Goal: Task Accomplishment & Management: Manage account settings

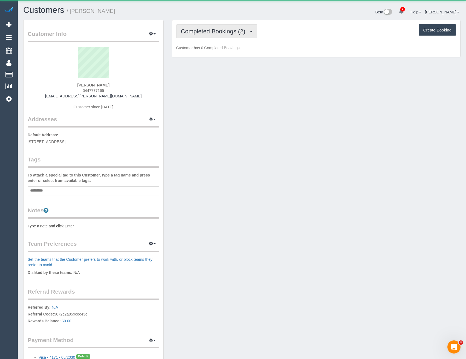
click at [248, 34] on span "Completed Bookings (2)" at bounding box center [214, 31] width 67 height 7
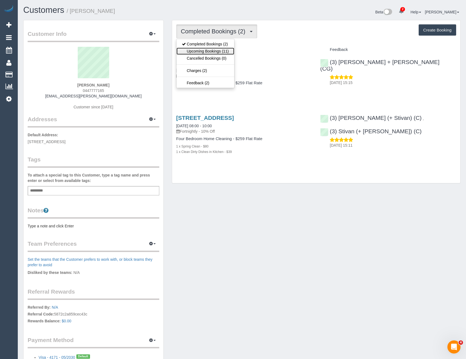
click at [220, 54] on link "Upcoming Bookings (11)" at bounding box center [205, 51] width 58 height 7
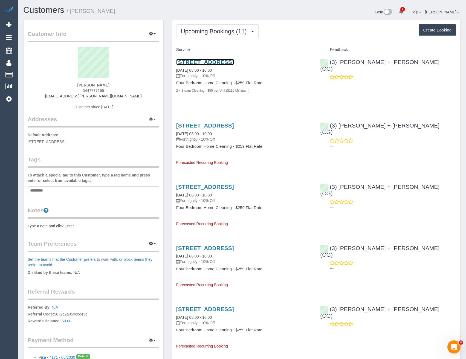
click at [234, 62] on link "43 Wilga St, Mount Waverley, Melbourne, VIC 3149" at bounding box center [205, 62] width 58 height 6
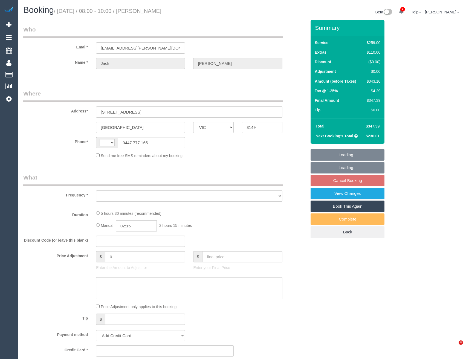
select select "VIC"
select select "string:AU"
select select "string:stripe-pm_1RrvYX2GScqysDRV3I0sJlLW"
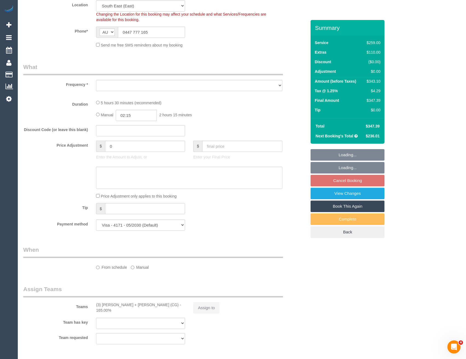
select select "object:551"
select select "number:30"
select select "number:14"
select select "number:19"
select select "number:24"
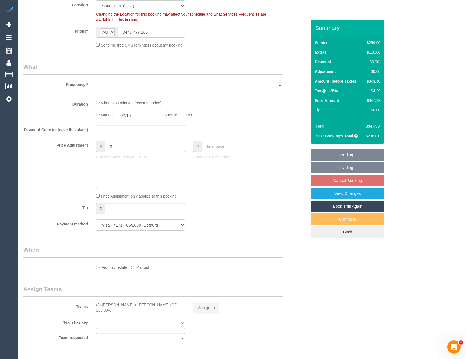
select select "number:33"
select select "number:11"
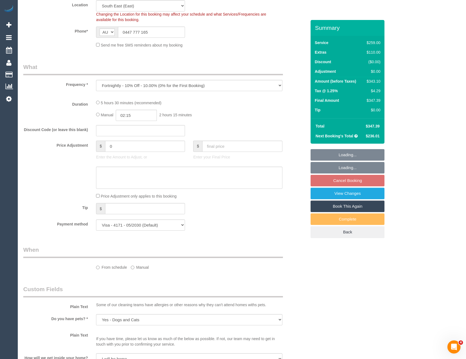
select select "object:800"
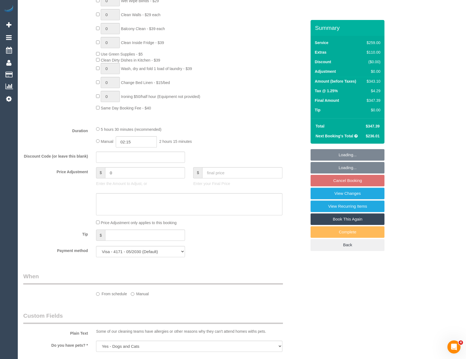
scroll to position [520, 0]
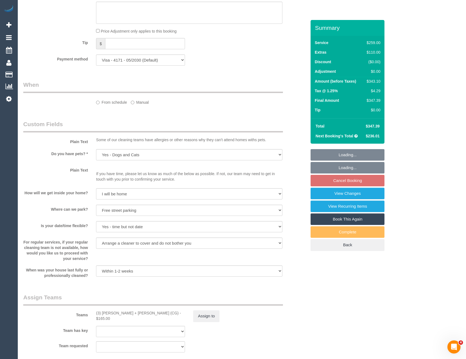
select select "spot1"
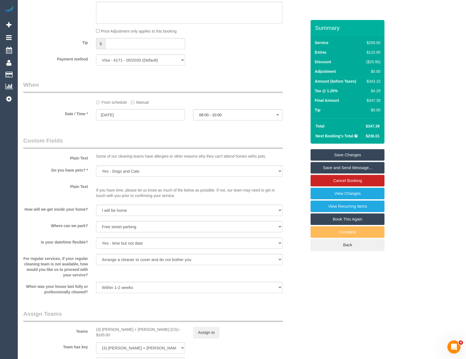
scroll to position [656, 0]
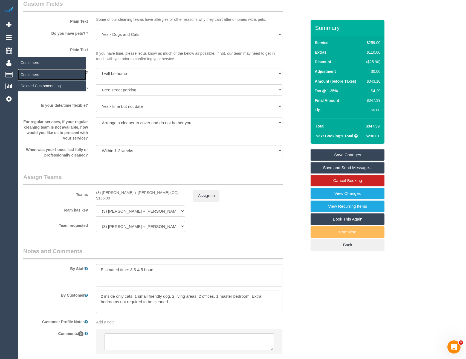
click at [32, 77] on link "Customers" at bounding box center [52, 74] width 68 height 11
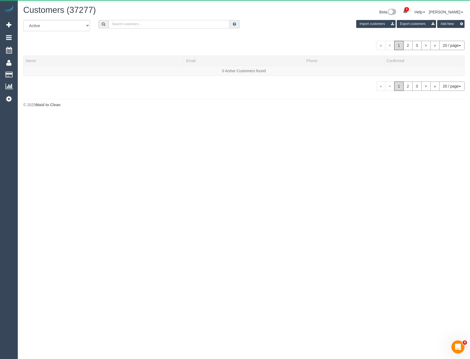
click at [136, 24] on input "text" at bounding box center [169, 24] width 121 height 8
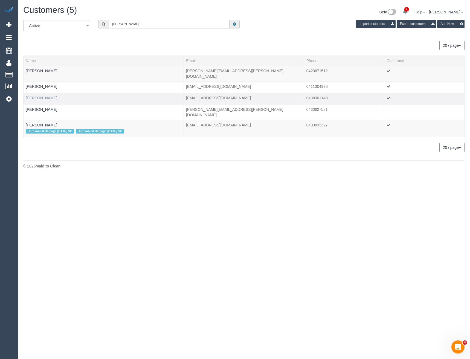
type input "Emily hol"
click at [43, 96] on link "Emily Hollosy" at bounding box center [41, 98] width 31 height 4
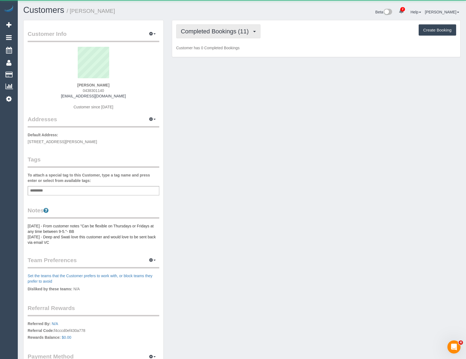
click at [214, 32] on span "Completed Bookings (11)" at bounding box center [216, 31] width 71 height 7
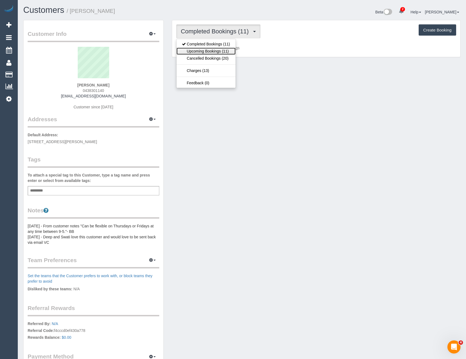
click at [220, 53] on link "Upcoming Bookings (11)" at bounding box center [205, 51] width 59 height 7
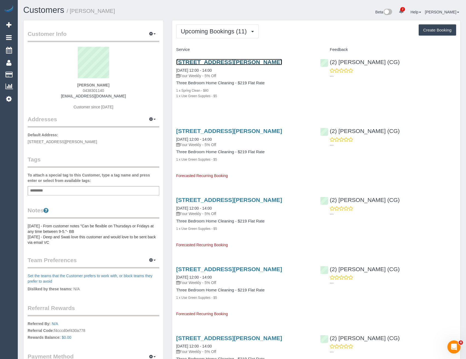
click at [229, 63] on link "4 Jamieson St, Coburg, VIC 3058" at bounding box center [229, 62] width 106 height 6
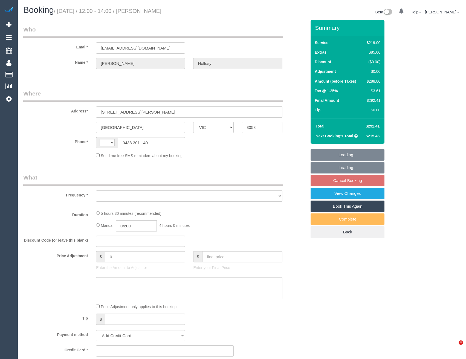
select select "VIC"
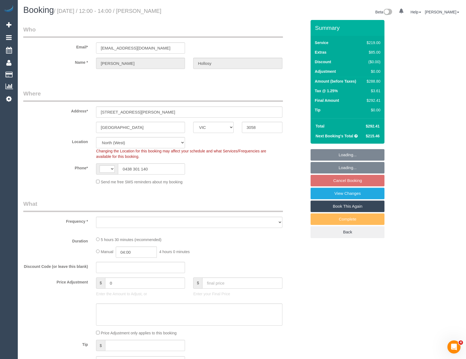
select select "string:AU"
select select "object:795"
select select "number:28"
select select "number:14"
select select "number:19"
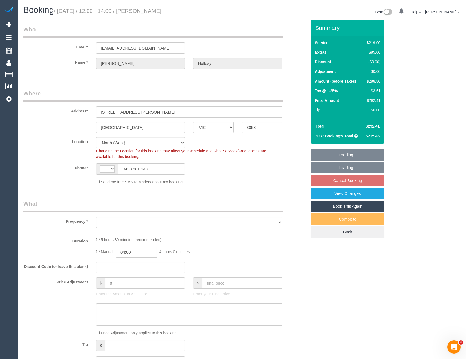
select select "number:36"
select select "number:34"
select select "number:13"
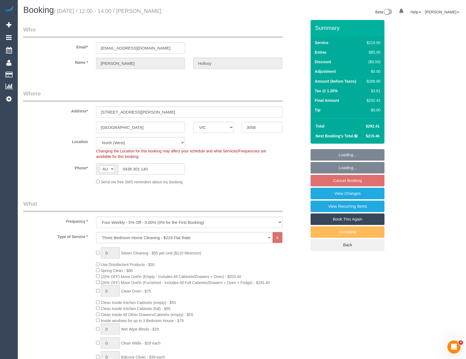
select select "string:stripe-pm_1NgGI72GScqysDRVoQg6tyGh"
select select "object:1523"
select select "spot3"
click at [347, 191] on link "View Changes" at bounding box center [347, 193] width 74 height 11
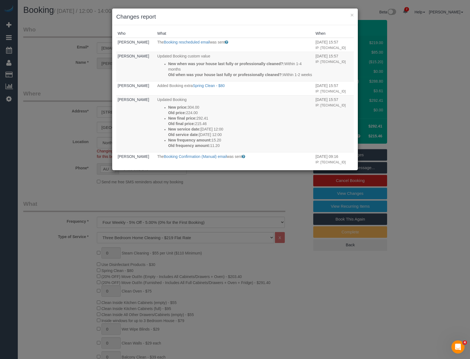
click at [237, 190] on div "× Changes report Who What When Emily Hollosy The Booking rescheduled email was …" at bounding box center [235, 179] width 470 height 359
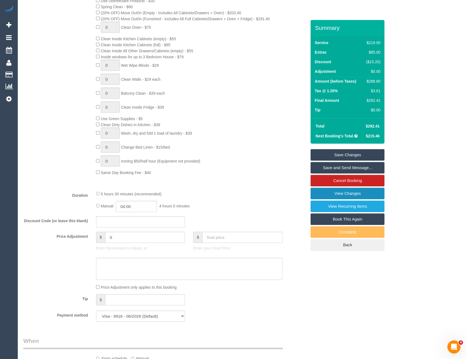
scroll to position [208, 0]
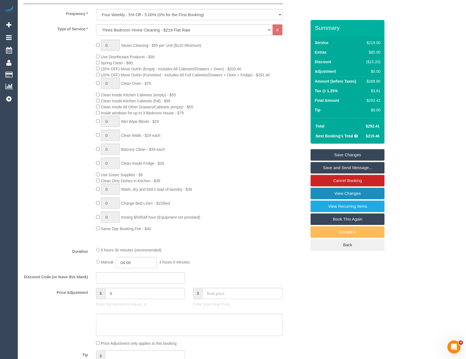
click at [359, 194] on link "View Changes" at bounding box center [347, 193] width 74 height 11
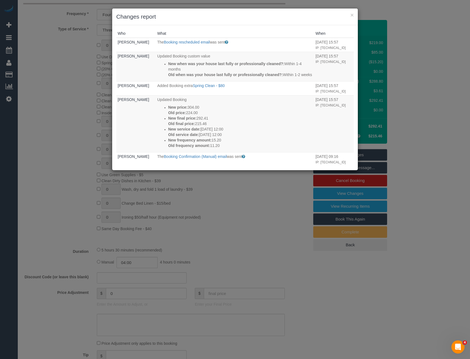
click at [222, 208] on div "× Changes report Who What When Emily Hollosy The Booking rescheduled email was …" at bounding box center [235, 179] width 470 height 359
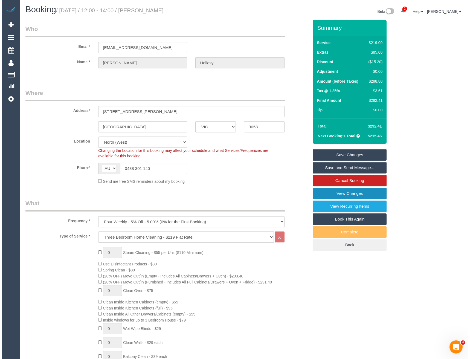
scroll to position [0, 0]
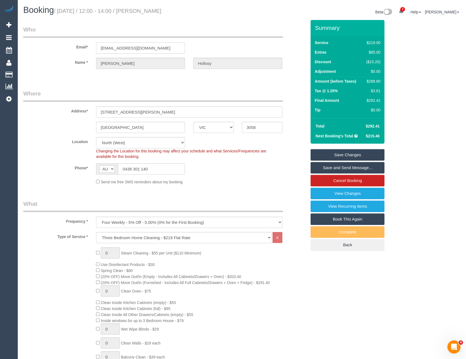
drag, startPoint x: 148, startPoint y: 49, endPoint x: 96, endPoint y: 48, distance: 52.5
click at [96, 48] on div "brollosylyf@gmail.com" at bounding box center [140, 47] width 97 height 11
click at [344, 192] on link "View Changes" at bounding box center [347, 193] width 74 height 11
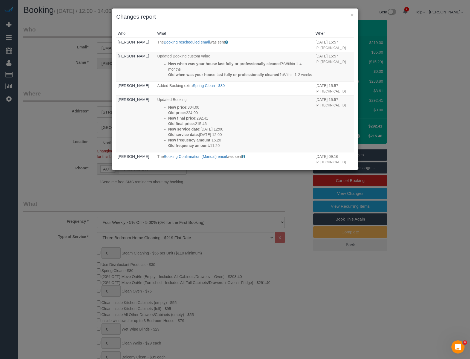
click at [216, 191] on div "× Changes report Who What When Emily Hollosy The Booking rescheduled email was …" at bounding box center [235, 179] width 470 height 359
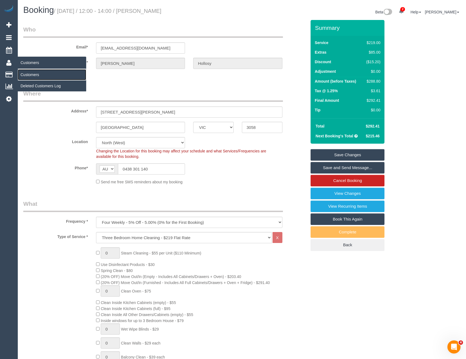
click at [27, 73] on link "Customers" at bounding box center [52, 74] width 68 height 11
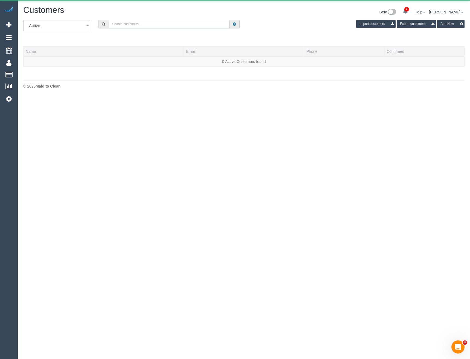
click at [139, 22] on input "text" at bounding box center [169, 24] width 121 height 8
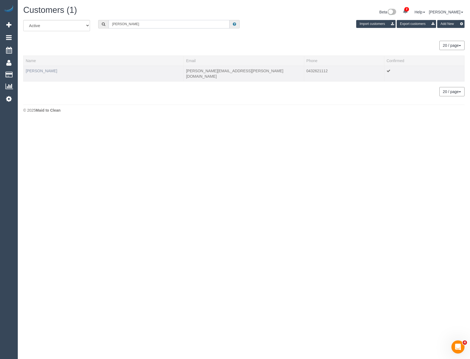
type input "Rebecca shar"
click at [37, 70] on link "Rebecca Sharman" at bounding box center [41, 71] width 31 height 4
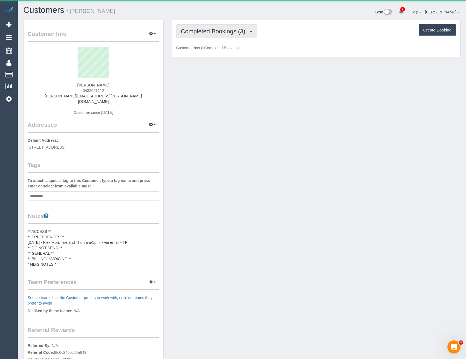
click at [248, 32] on span "Completed Bookings (3)" at bounding box center [214, 31] width 67 height 7
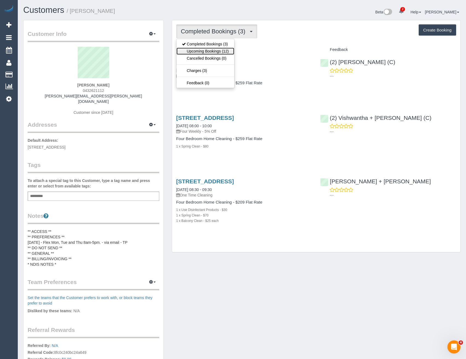
click at [224, 50] on link "Upcoming Bookings (12)" at bounding box center [205, 51] width 58 height 7
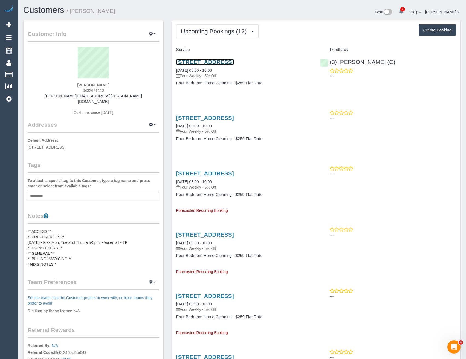
click at [218, 62] on link "30 Wood St, Nunawading, VIC 3131" at bounding box center [205, 62] width 58 height 6
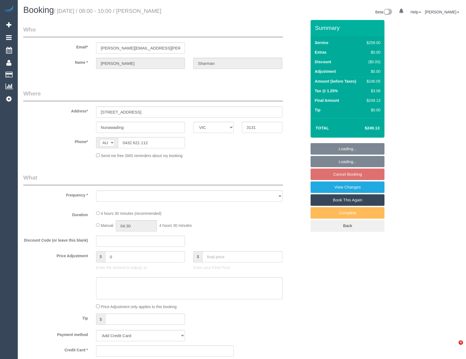
select select "VIC"
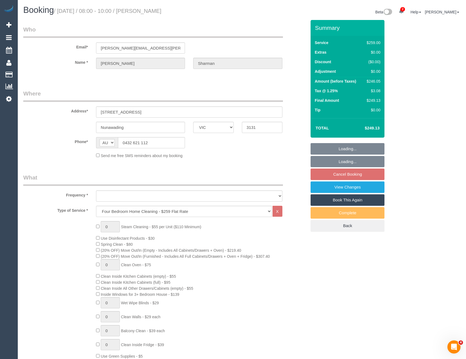
select select "object:642"
select select "string:stripe-pm_1RlIW22GScqysDRV9MiPsUVY"
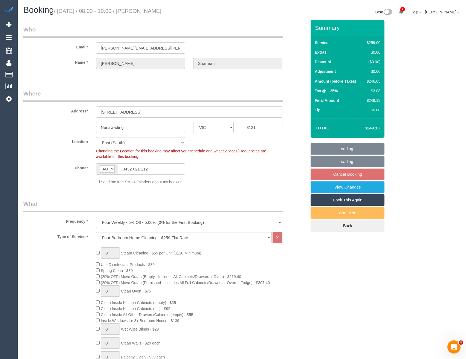
select select "object:1076"
select select "number:27"
select select "number:15"
select select "number:18"
select select "number:22"
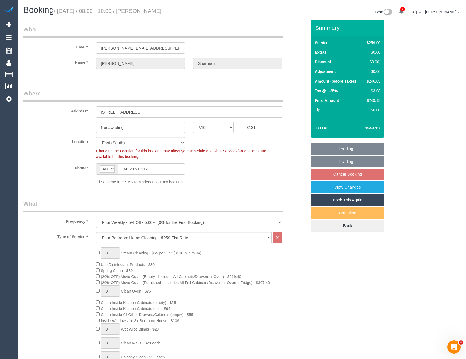
select select "number:34"
select select "number:13"
select select "spot1"
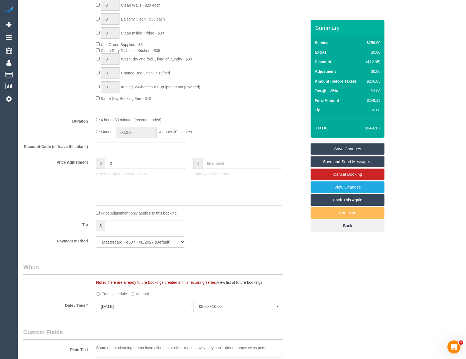
scroll to position [274, 0]
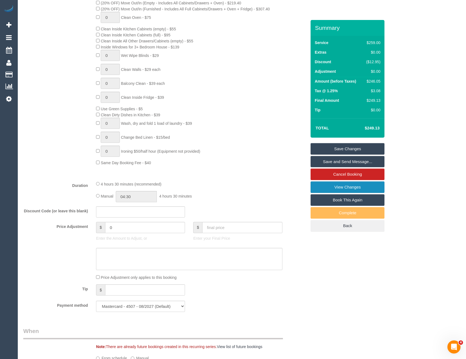
click at [341, 191] on link "View Changes" at bounding box center [347, 186] width 74 height 11
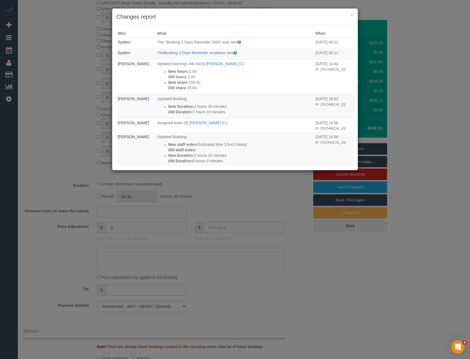
click at [236, 192] on div "× Changes report Who What When System The "Booking 3 Days Reminder SMS" was sen…" at bounding box center [235, 179] width 470 height 359
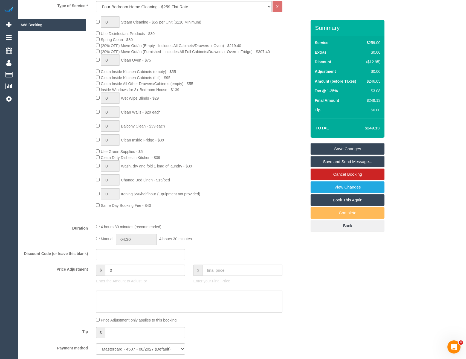
scroll to position [219, 0]
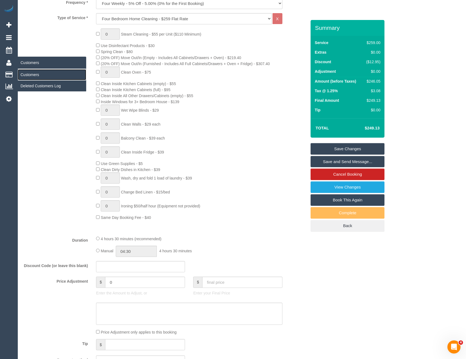
click at [31, 76] on link "Customers" at bounding box center [52, 74] width 68 height 11
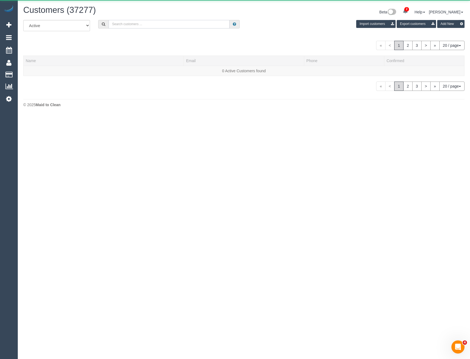
click at [153, 22] on input "text" at bounding box center [169, 24] width 121 height 8
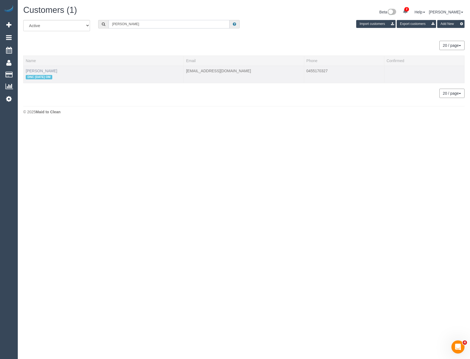
type input "Amy crav"
click at [41, 70] on link "Amy Cravino" at bounding box center [41, 71] width 31 height 4
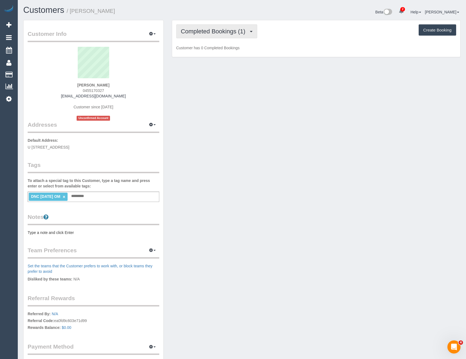
click at [242, 28] on span "Completed Bookings (1)" at bounding box center [214, 31] width 67 height 7
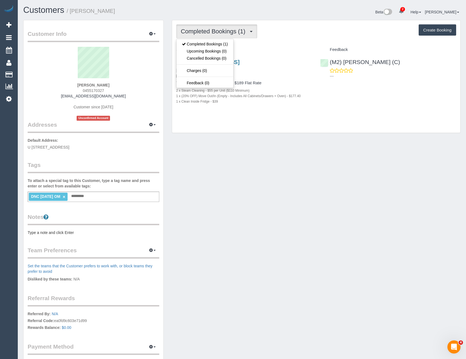
click at [358, 117] on div "Completed Bookings (1) Completed Bookings (1) Upcoming Bookings (0) Cancelled B…" at bounding box center [316, 76] width 288 height 113
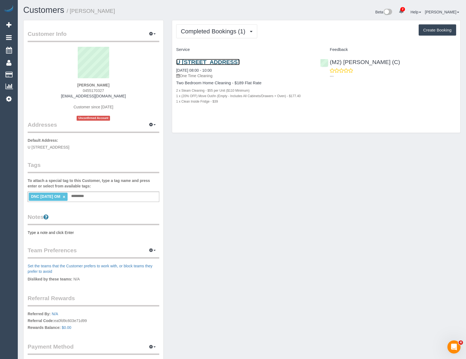
click at [240, 61] on link "U 6/20 Loch Street, Coburg, VIC 3058" at bounding box center [207, 62] width 63 height 6
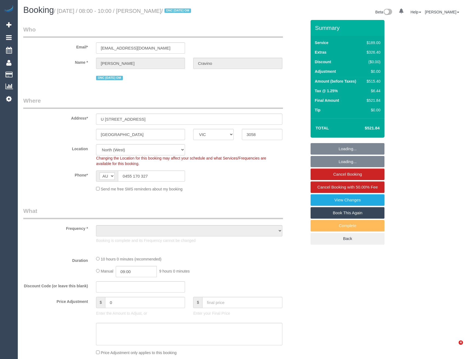
select select "VIC"
select select "object:560"
select select "string:stripe-pm_1RsJld2GScqysDRVNmZyXOpp"
select select "number:27"
select select "number:14"
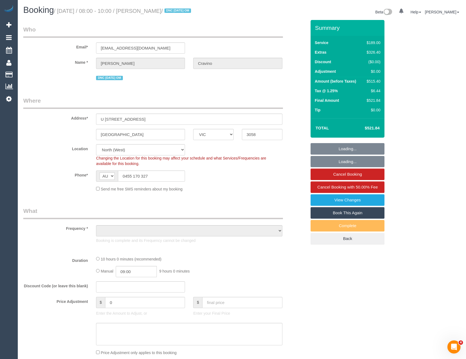
select select "number:21"
select select "number:24"
select select "number:13"
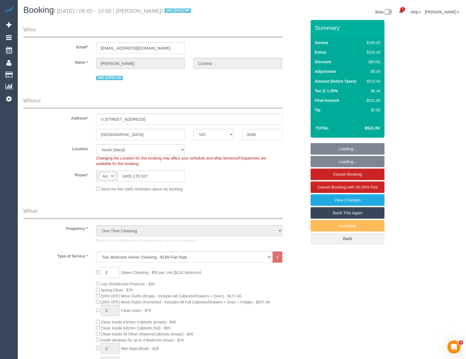
select select "object:1592"
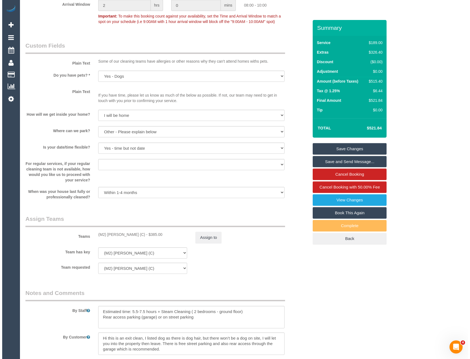
scroll to position [574, 0]
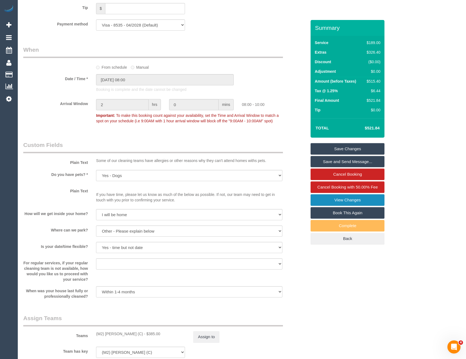
click at [346, 199] on link "View Changes" at bounding box center [347, 199] width 74 height 11
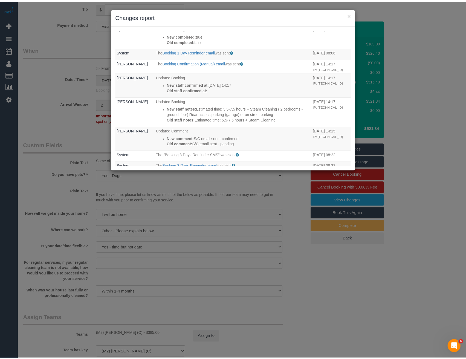
scroll to position [0, 0]
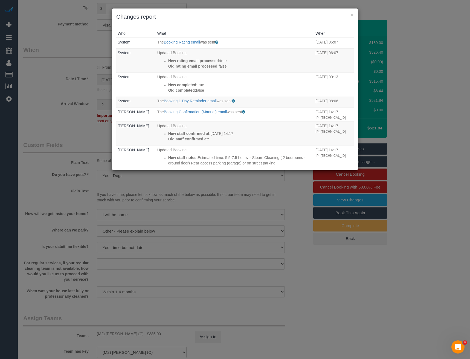
click at [335, 280] on div "× Changes report Who What When System The Booking Rating email was sent Sent to…" at bounding box center [235, 179] width 470 height 359
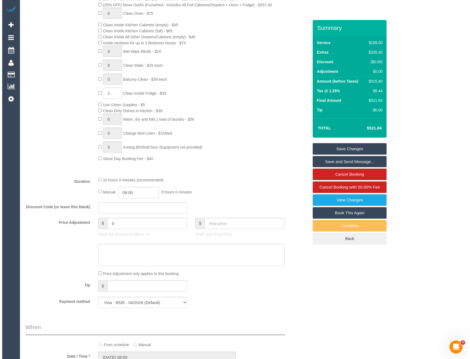
scroll to position [242, 0]
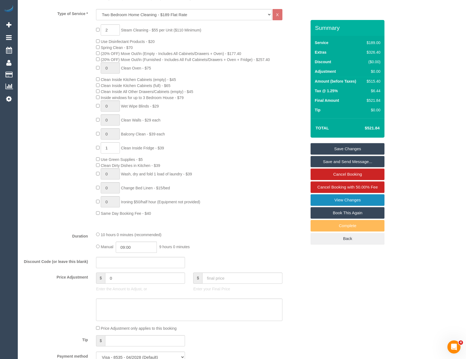
click at [342, 200] on link "View Changes" at bounding box center [347, 199] width 74 height 11
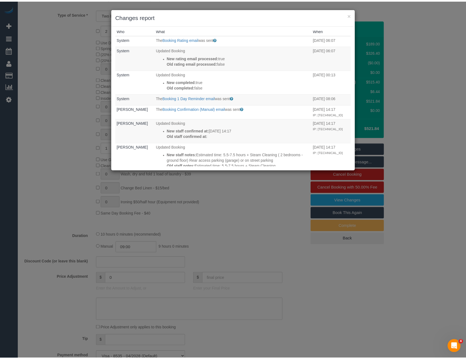
scroll to position [0, 0]
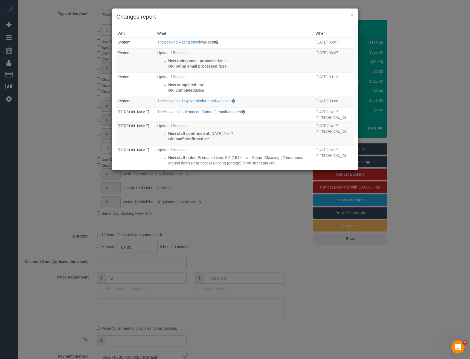
click at [203, 188] on div "× Changes report Who What When System The Booking Rating email was sent Sent to…" at bounding box center [235, 179] width 470 height 359
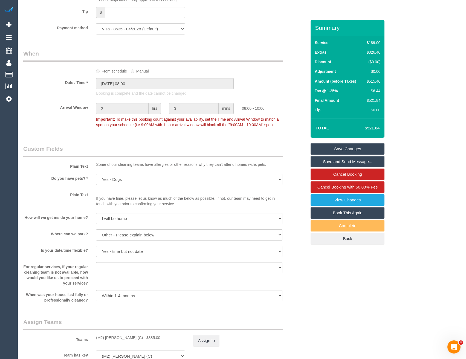
scroll to position [735, 0]
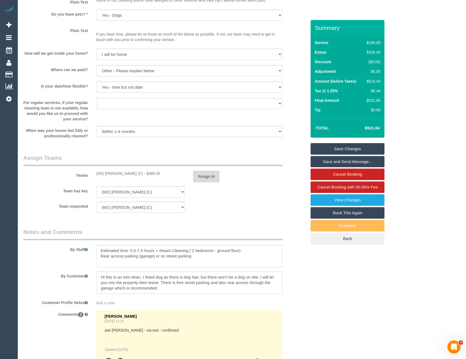
click at [202, 177] on button "Assign to" at bounding box center [206, 176] width 26 height 11
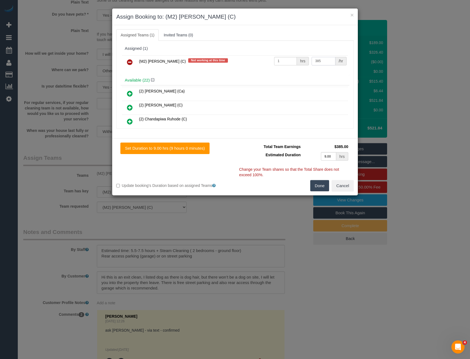
drag, startPoint x: 321, startPoint y: 59, endPoint x: 290, endPoint y: 59, distance: 30.4
click at [291, 59] on tr "(M2) Darshan Gevariya (C) Not working at this time 1 hrs 385 /hr" at bounding box center [235, 62] width 226 height 14
type input "325"
click at [321, 187] on button "Done" at bounding box center [319, 185] width 19 height 11
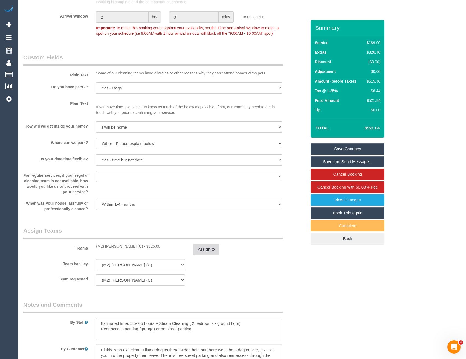
scroll to position [571, 0]
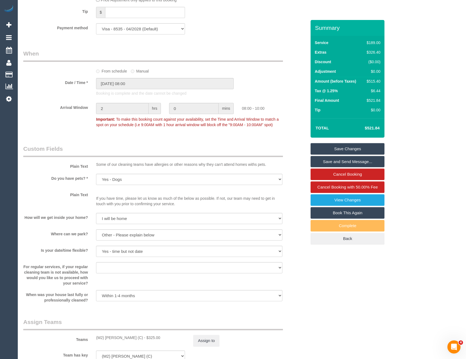
click at [339, 151] on link "Save Changes" at bounding box center [347, 148] width 74 height 11
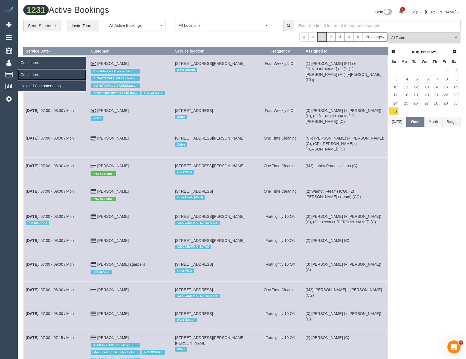
click at [28, 71] on link "Customers" at bounding box center [52, 74] width 68 height 11
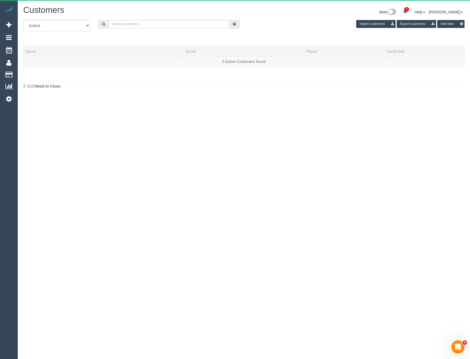
click at [144, 29] on div "All Active Archived Import customers Export customers Add New" at bounding box center [243, 27] width 449 height 15
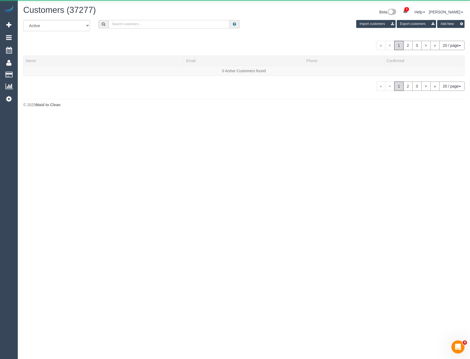
click at [143, 25] on input "text" at bounding box center [169, 24] width 121 height 8
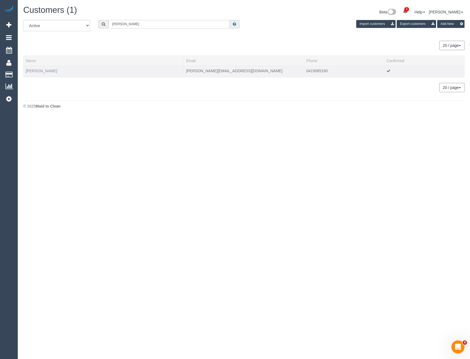
type input "Aaron Bag"
click at [48, 70] on link "Aaron Bagnato" at bounding box center [41, 71] width 31 height 4
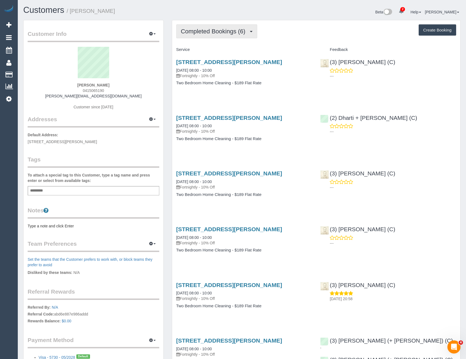
click at [237, 34] on span "Completed Bookings (6)" at bounding box center [214, 31] width 67 height 7
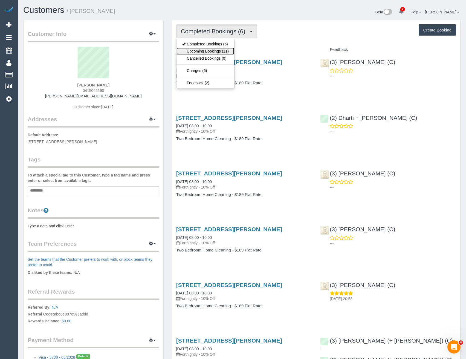
click at [217, 51] on link "Upcoming Bookings (11)" at bounding box center [205, 51] width 58 height 7
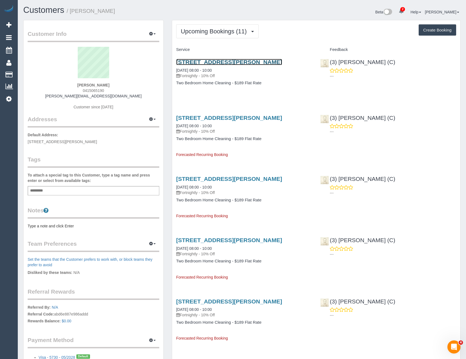
click at [222, 63] on link "69 Holmes Street, Unit 3, Brunswick, VIC 3056" at bounding box center [229, 62] width 106 height 6
click at [223, 33] on span "Upcoming Bookings (11)" at bounding box center [215, 31] width 69 height 7
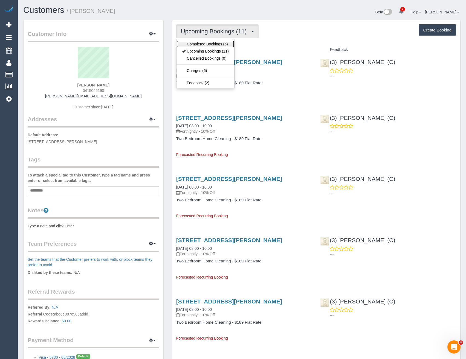
click at [212, 42] on link "Completed Bookings (6)" at bounding box center [205, 43] width 58 height 7
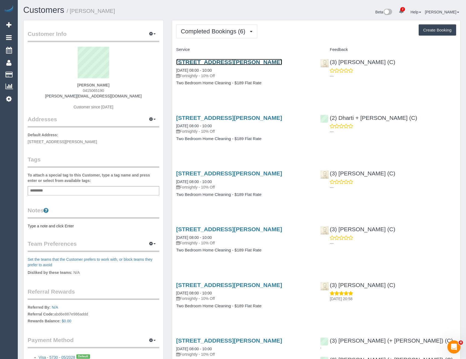
click at [262, 62] on link "69 Holmes Street, Unit 3, Brunswick, VIC 3056" at bounding box center [229, 62] width 106 height 6
click at [225, 33] on span "Completed Bookings (6)" at bounding box center [214, 31] width 67 height 7
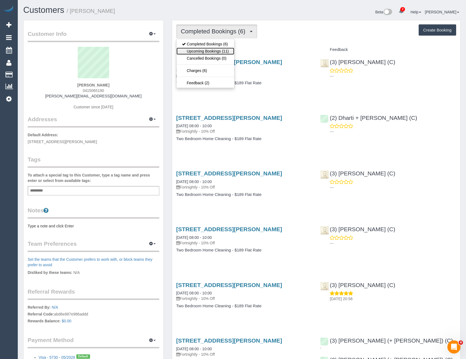
click at [206, 49] on link "Upcoming Bookings (11)" at bounding box center [205, 51] width 58 height 7
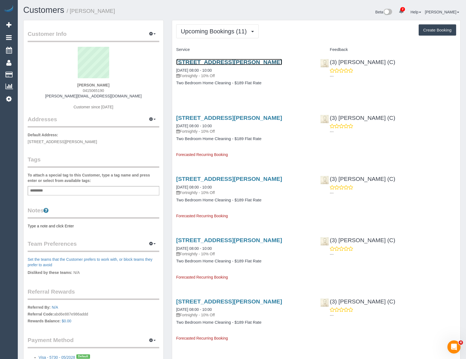
click at [275, 63] on link "69 Holmes Street, Unit 3, Brunswick, VIC 3056" at bounding box center [229, 62] width 106 height 6
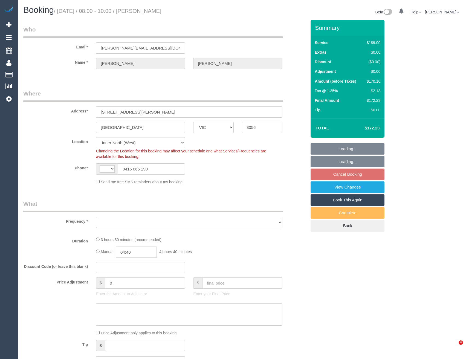
select select "VIC"
select select "string:AU"
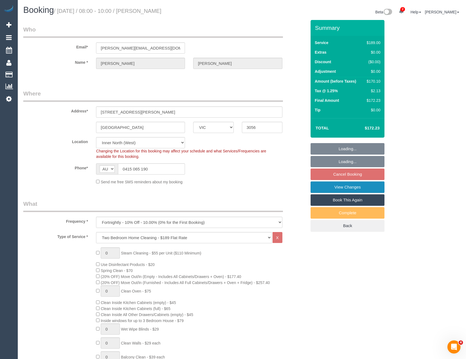
select select "object:649"
select select "string:stripe-pm_1RaYYp2GScqysDRV6LcqHcp8"
click at [352, 189] on link "View Changes" at bounding box center [347, 186] width 74 height 11
select select "number:27"
select select "number:16"
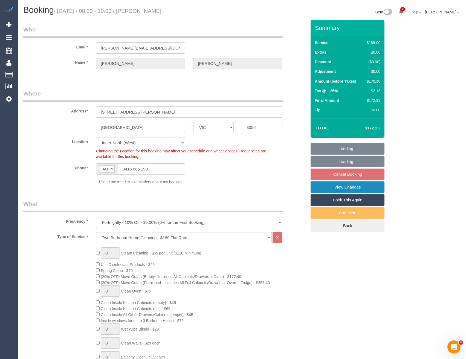
select select "number:19"
select select "number:24"
select select "number:34"
select select "number:13"
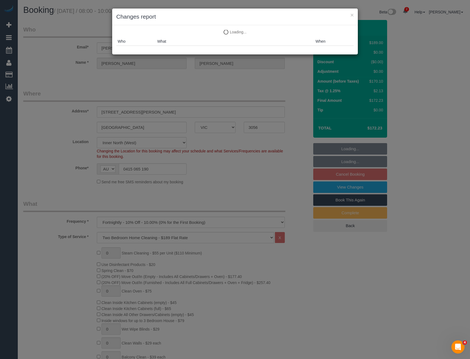
select select "spot2"
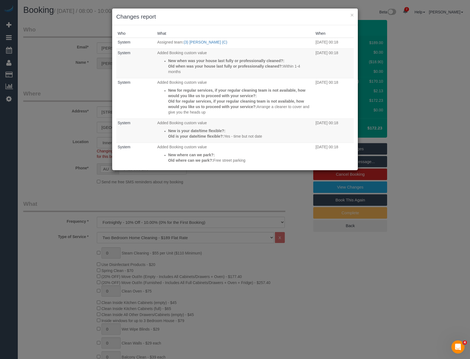
click at [253, 197] on div "× Changes report Who What When System Assigned team: (3) [PERSON_NAME] (C) [DAT…" at bounding box center [235, 179] width 470 height 359
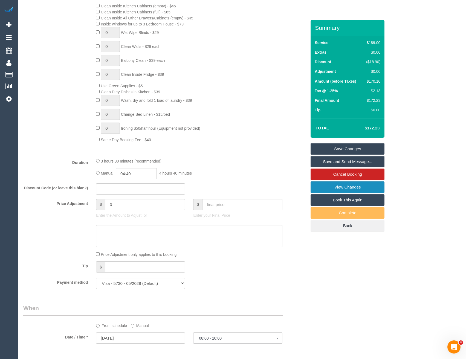
scroll to position [246, 0]
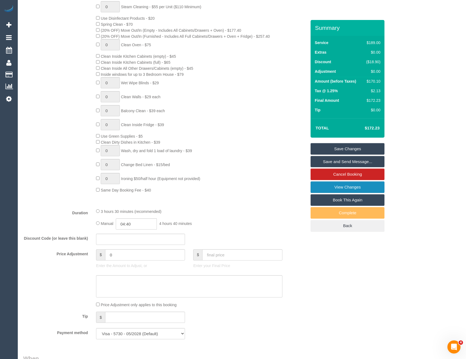
click at [326, 186] on link "View Changes" at bounding box center [347, 186] width 74 height 11
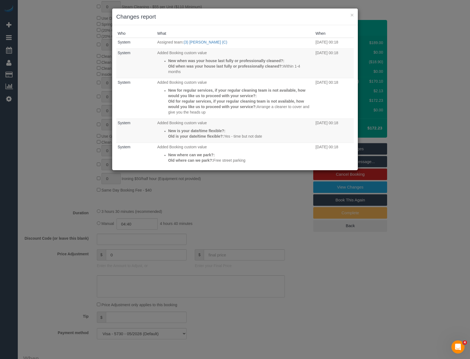
click at [239, 191] on div "× Changes report Who What When System Assigned team: (3) Uzair Saleem (C) 29/08…" at bounding box center [235, 179] width 470 height 359
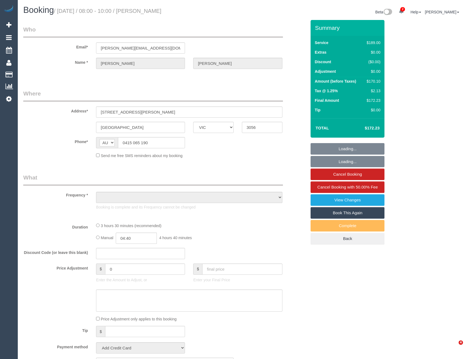
select select "VIC"
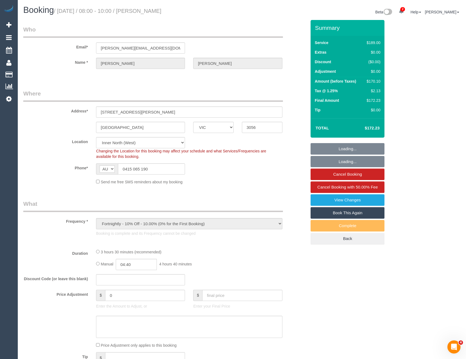
select select "object:711"
select select "number:27"
select select "number:16"
select select "number:19"
select select "number:24"
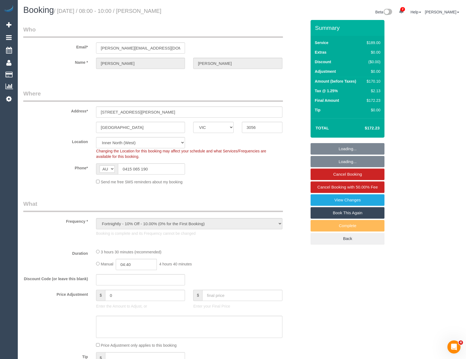
select select "number:34"
select select "number:13"
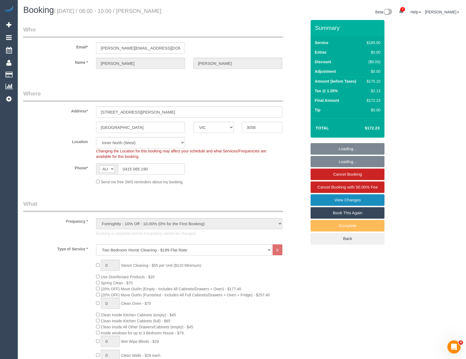
select select "string:stripe-pm_1RaYYp2GScqysDRV6LcqHcp8"
select select "spot1"
click at [341, 202] on link "View Changes" at bounding box center [347, 199] width 74 height 11
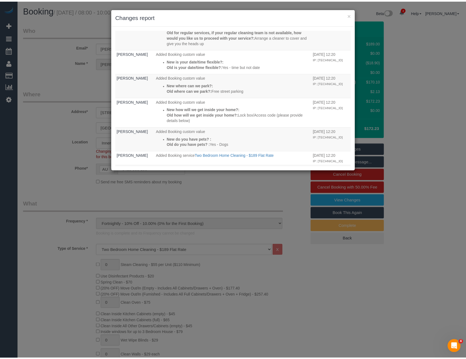
scroll to position [219, 0]
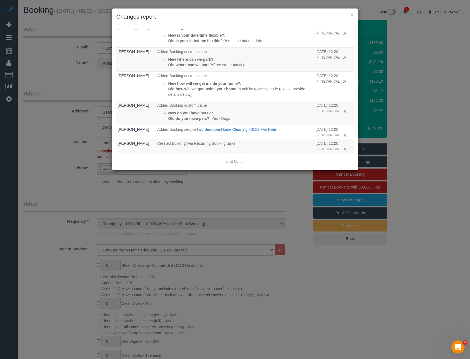
click at [193, 205] on div "× Changes report Who What When Odelle Marie The Invoice charged email was sent …" at bounding box center [235, 179] width 470 height 359
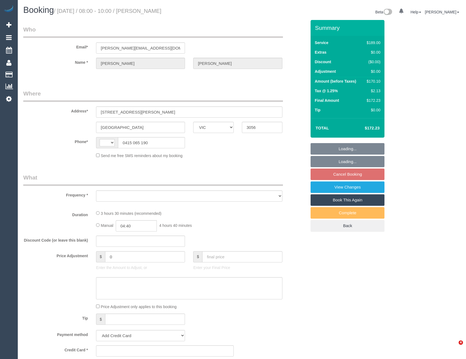
select select "VIC"
select select "string:stripe-pm_1RaYYp2GScqysDRV6LcqHcp8"
select select "number:27"
select select "number:16"
select select "number:19"
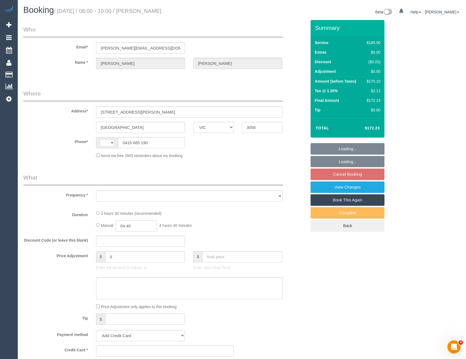
select select "number:24"
select select "number:34"
select select "number:13"
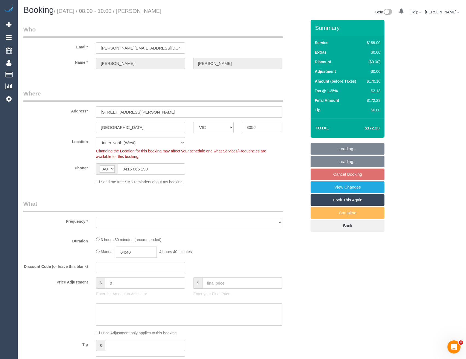
select select "string:AU"
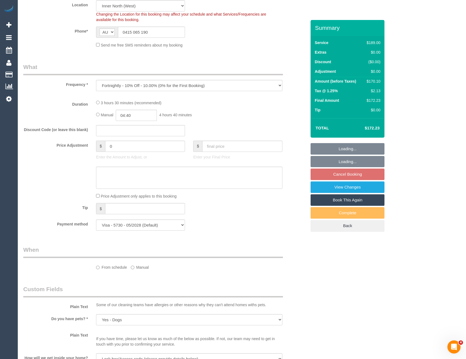
select select "object:795"
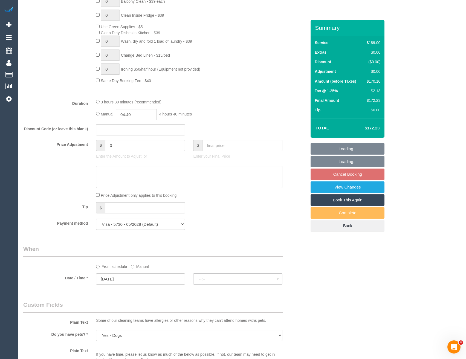
select select "spot2"
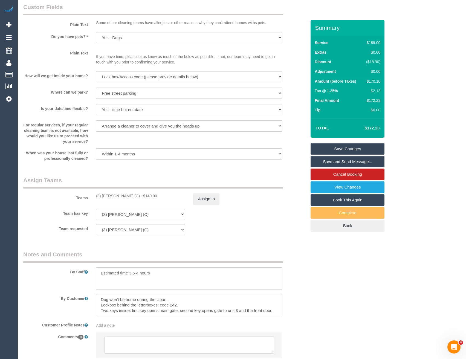
scroll to position [610, 0]
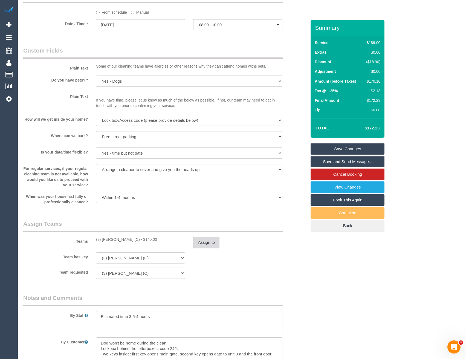
click at [197, 245] on button "Assign to" at bounding box center [206, 242] width 26 height 11
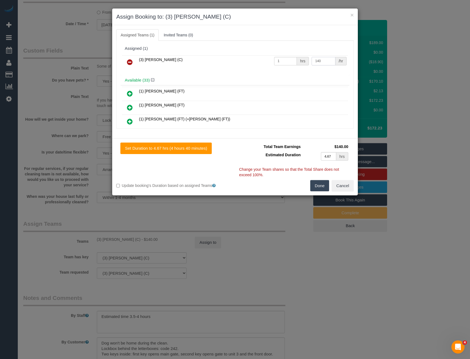
drag, startPoint x: 327, startPoint y: 58, endPoint x: 246, endPoint y: 63, distance: 81.6
click at [253, 65] on tr "(3) [PERSON_NAME] (C) 1 hrs 140 /hr" at bounding box center [235, 62] width 226 height 14
type input "110"
click at [318, 185] on button "Done" at bounding box center [319, 185] width 19 height 11
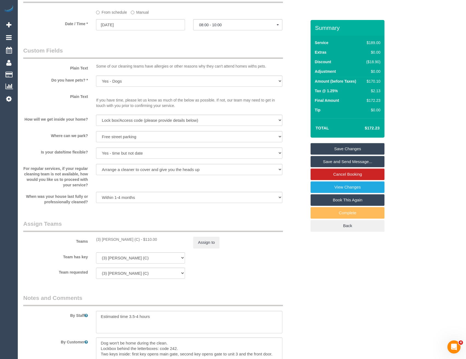
click at [350, 149] on link "Save Changes" at bounding box center [347, 148] width 74 height 11
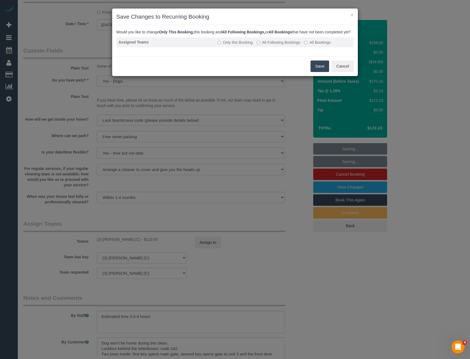
click at [264, 45] on label "All Following Bookings" at bounding box center [279, 42] width 44 height 5
click at [313, 67] on button "Save" at bounding box center [319, 65] width 19 height 11
